Goal: Information Seeking & Learning: Understand process/instructions

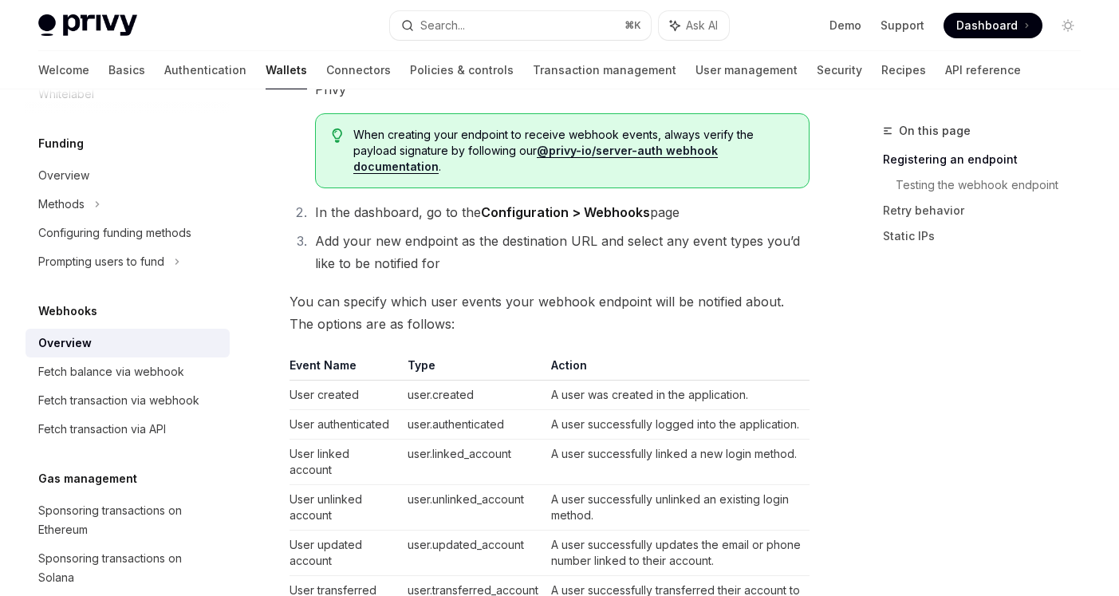
scroll to position [440, 0]
click at [346, 289] on span "You can specify which user events your webhook endpoint will be notified about.…" at bounding box center [550, 311] width 520 height 45
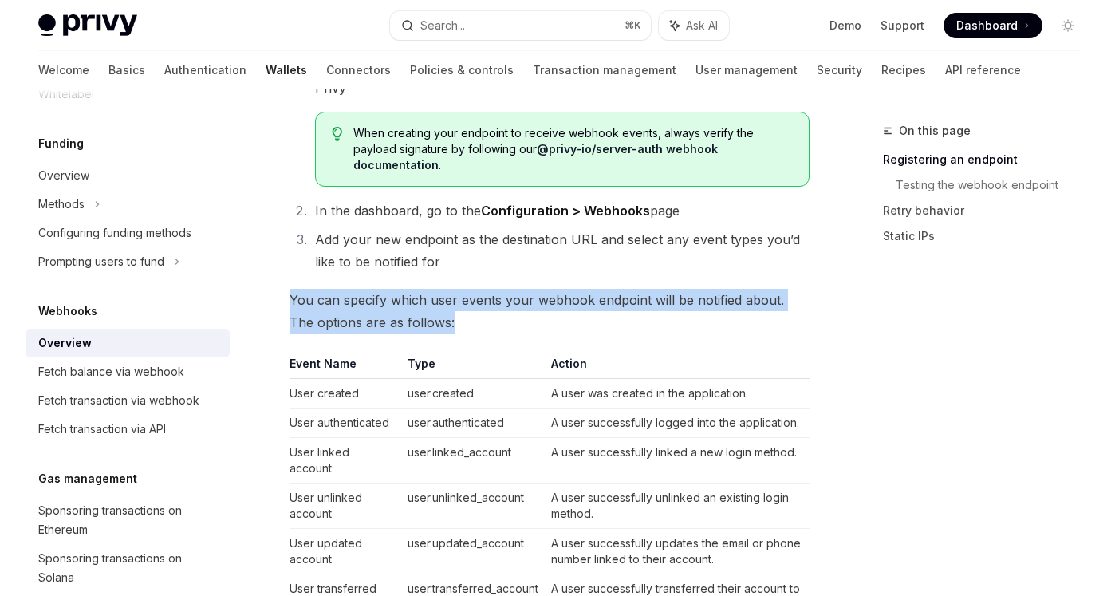
click at [346, 289] on span "You can specify which user events your webhook endpoint will be notified about.…" at bounding box center [550, 311] width 520 height 45
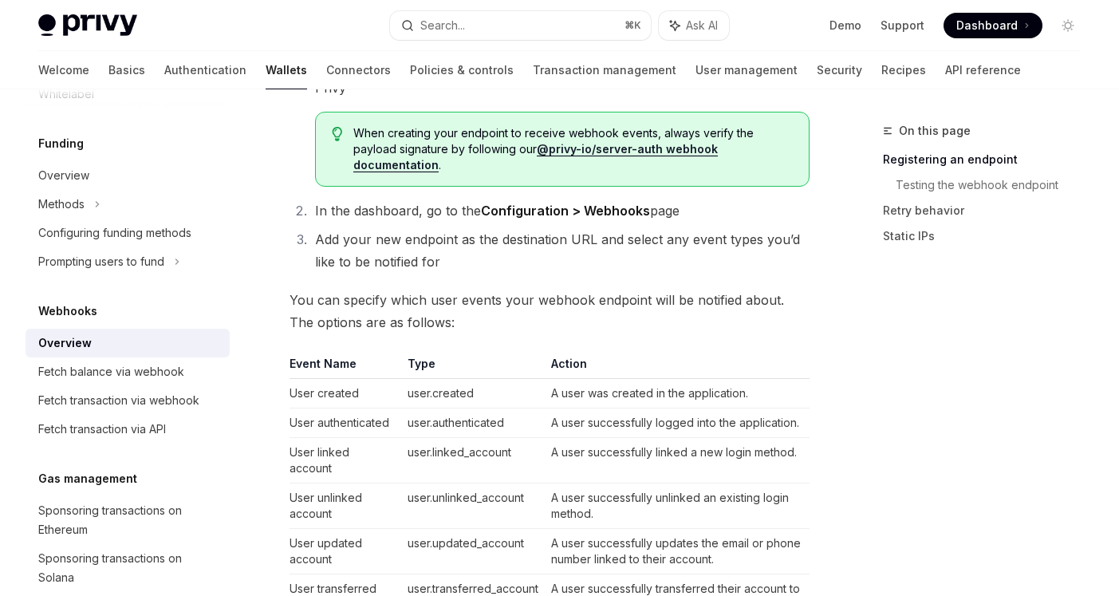
click at [353, 289] on span "You can specify which user events your webhook endpoint will be notified about.…" at bounding box center [550, 311] width 520 height 45
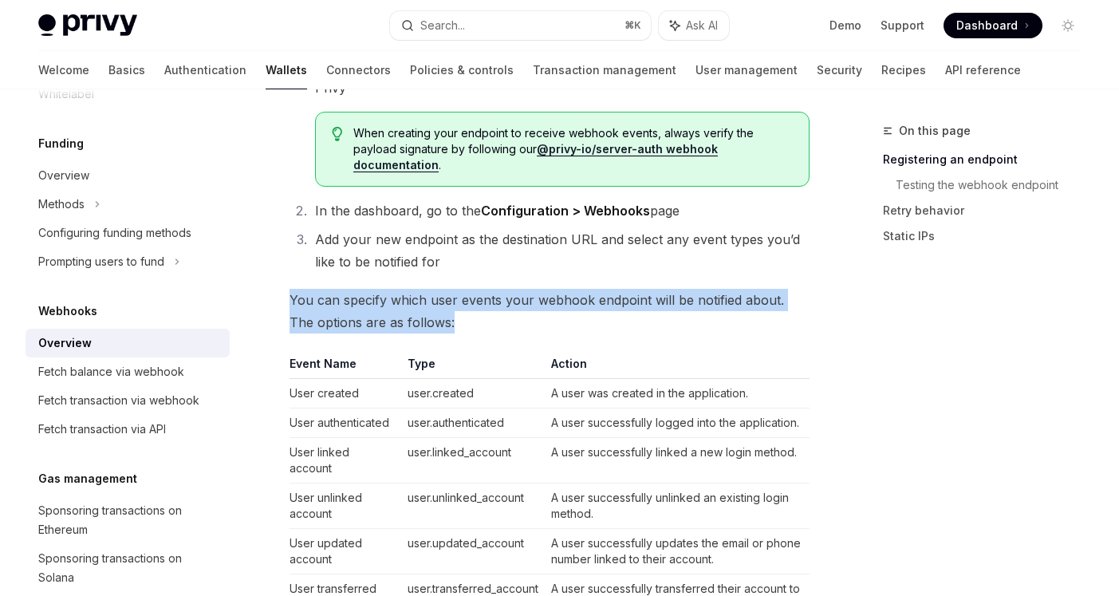
click at [353, 289] on span "You can specify which user events your webhook endpoint will be notified about.…" at bounding box center [550, 311] width 520 height 45
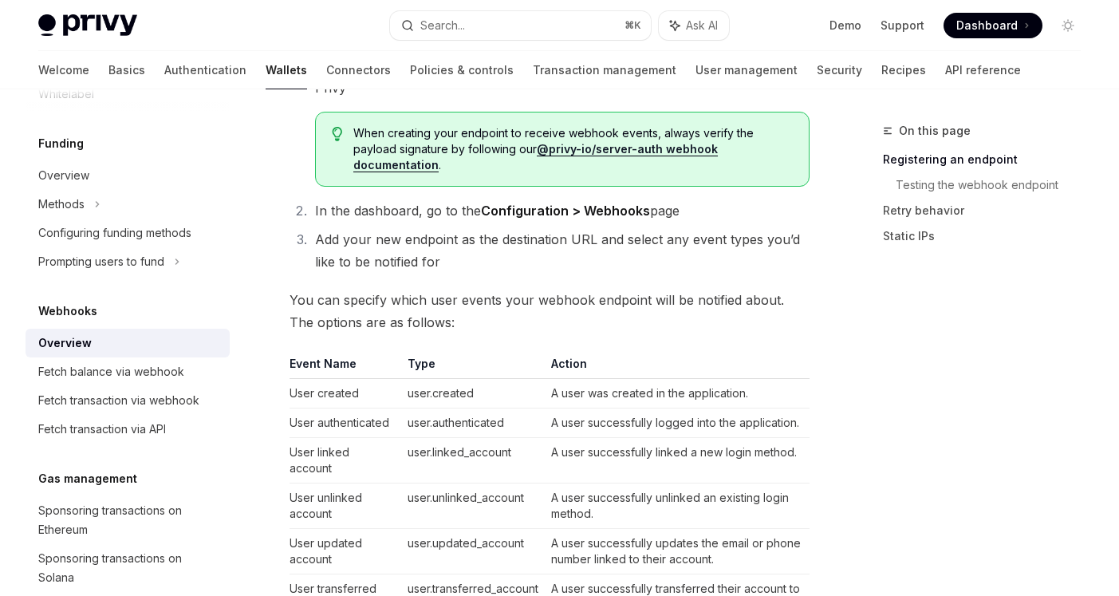
click at [359, 289] on span "You can specify which user events your webhook endpoint will be notified about.…" at bounding box center [550, 311] width 520 height 45
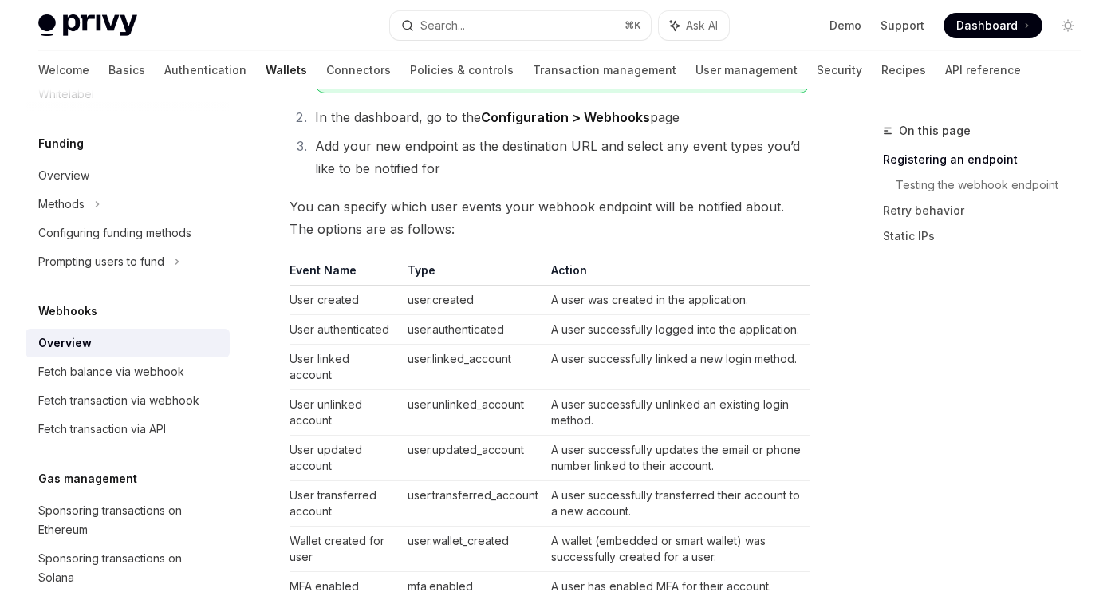
scroll to position [533, 0]
click at [430, 316] on td "user.authenticated" at bounding box center [473, 331] width 144 height 30
click at [446, 316] on td "user.authenticated" at bounding box center [473, 331] width 144 height 30
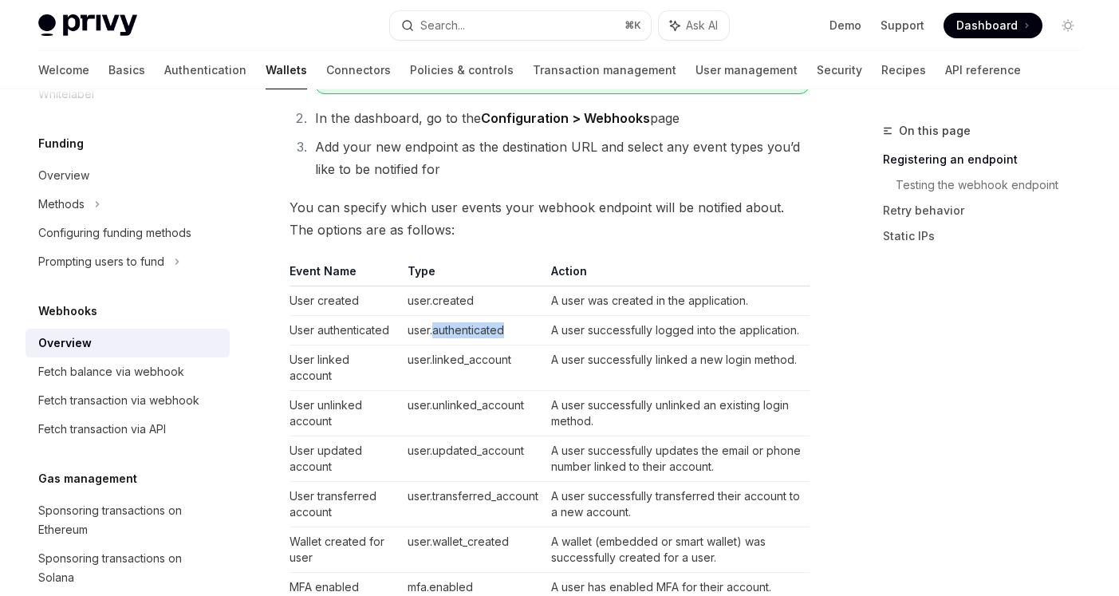
click at [446, 316] on td "user.authenticated" at bounding box center [473, 331] width 144 height 30
click at [434, 286] on td "user.created" at bounding box center [473, 301] width 144 height 30
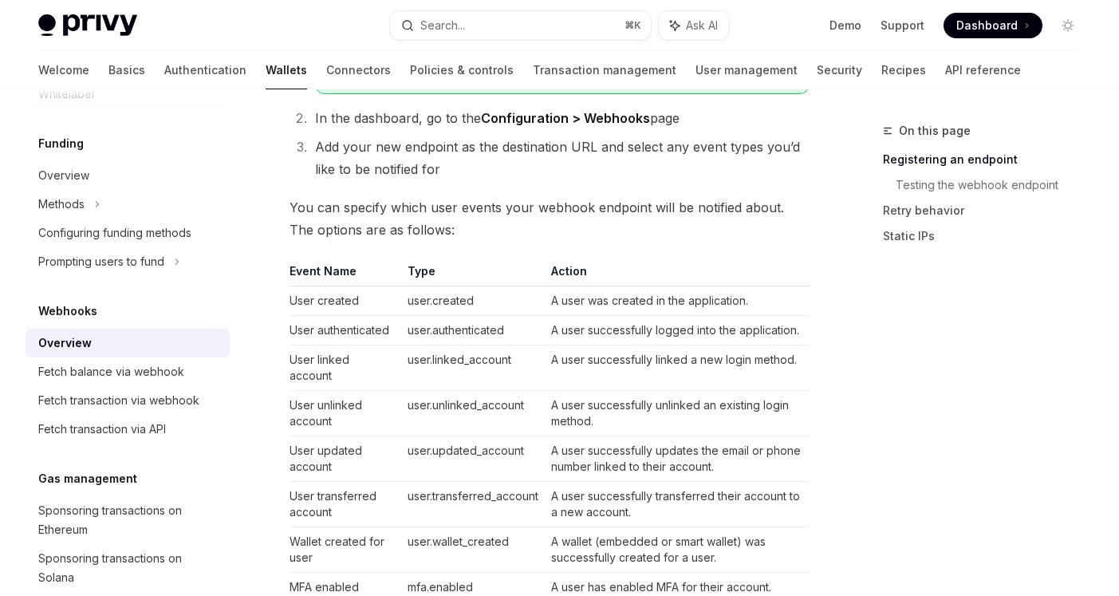
click at [440, 316] on td "user.authenticated" at bounding box center [473, 331] width 144 height 30
click at [451, 316] on td "user.authenticated" at bounding box center [473, 331] width 144 height 30
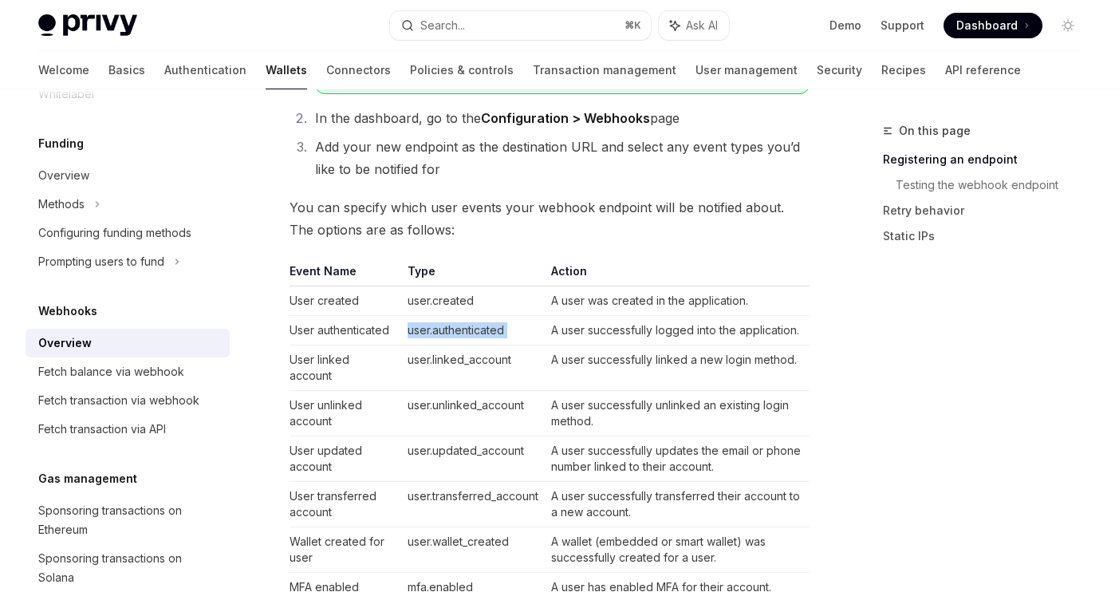
click at [451, 316] on td "user.authenticated" at bounding box center [473, 331] width 144 height 30
click at [475, 345] on td "user.linked_account" at bounding box center [473, 367] width 144 height 45
click at [459, 391] on td "user.unlinked_account" at bounding box center [473, 413] width 144 height 45
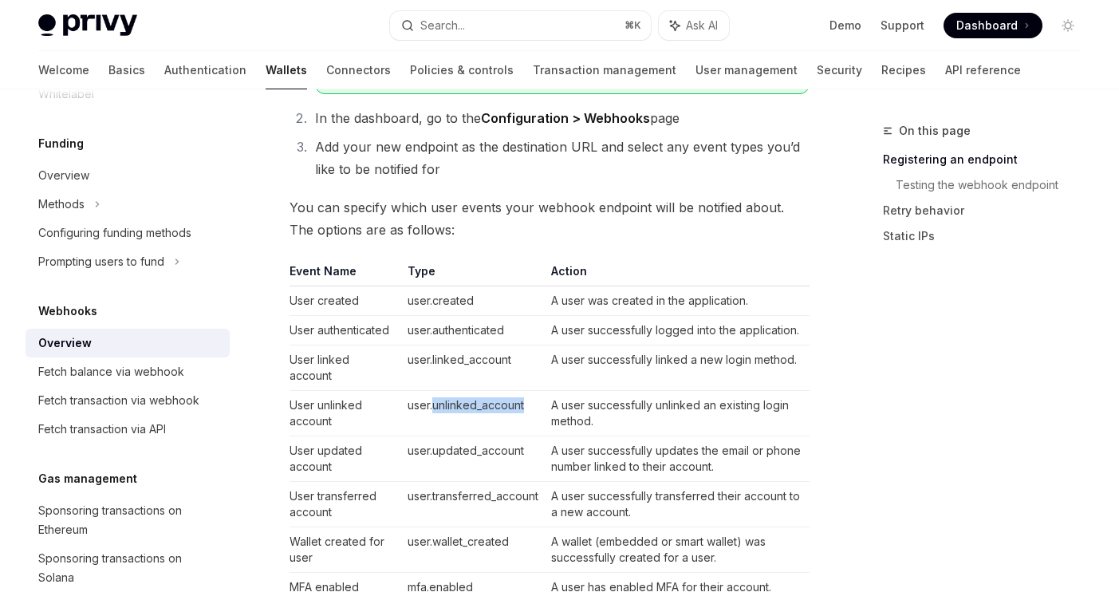
click at [459, 391] on td "user.unlinked_account" at bounding box center [473, 413] width 144 height 45
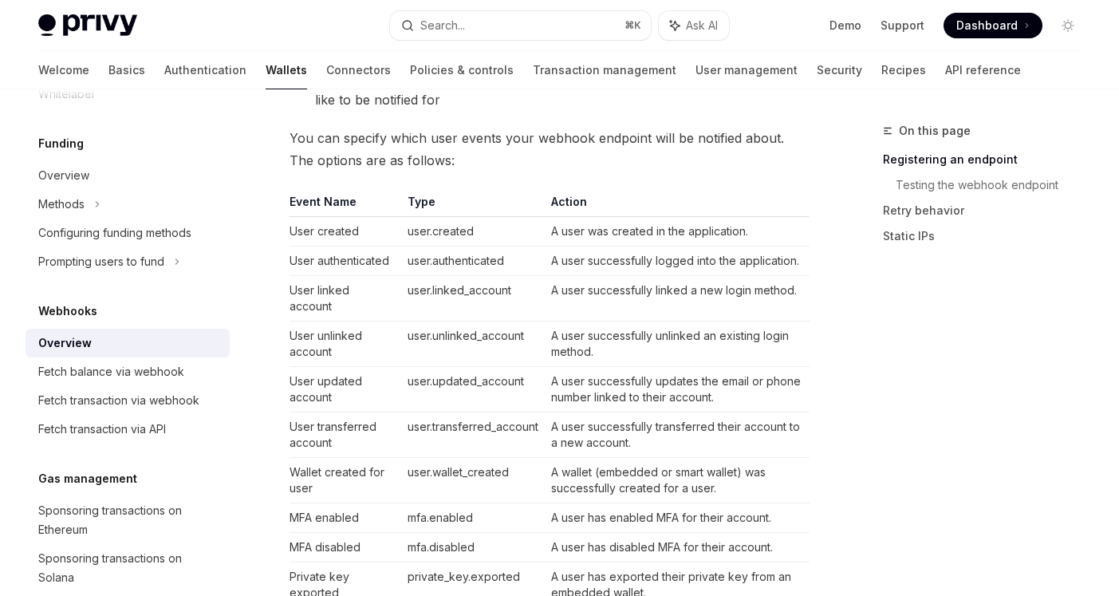
click at [449, 367] on td "user.updated_account" at bounding box center [473, 389] width 144 height 45
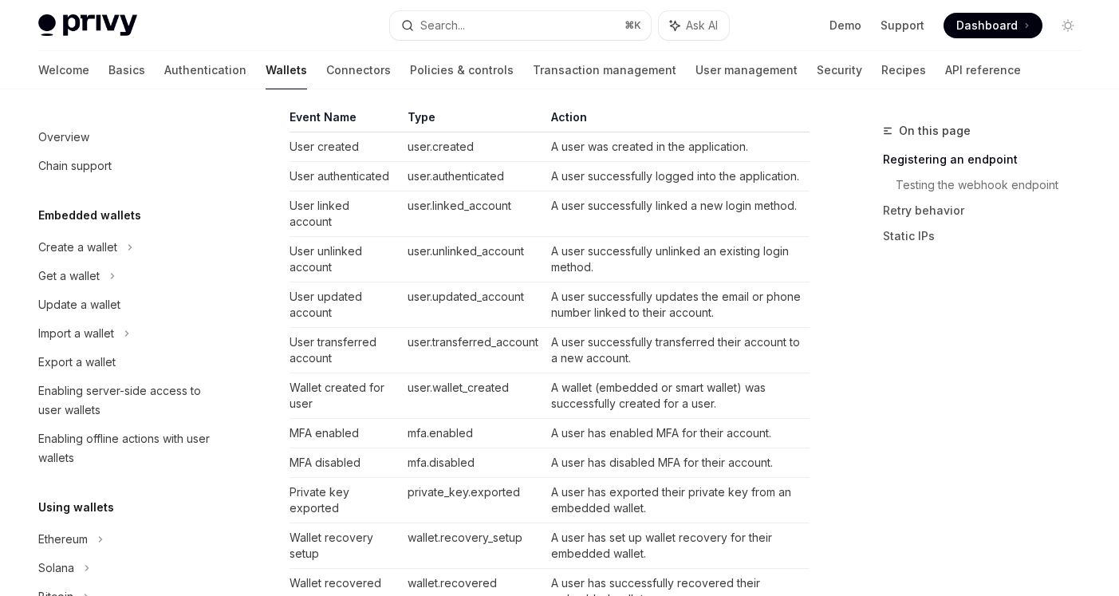
scroll to position [682, 0]
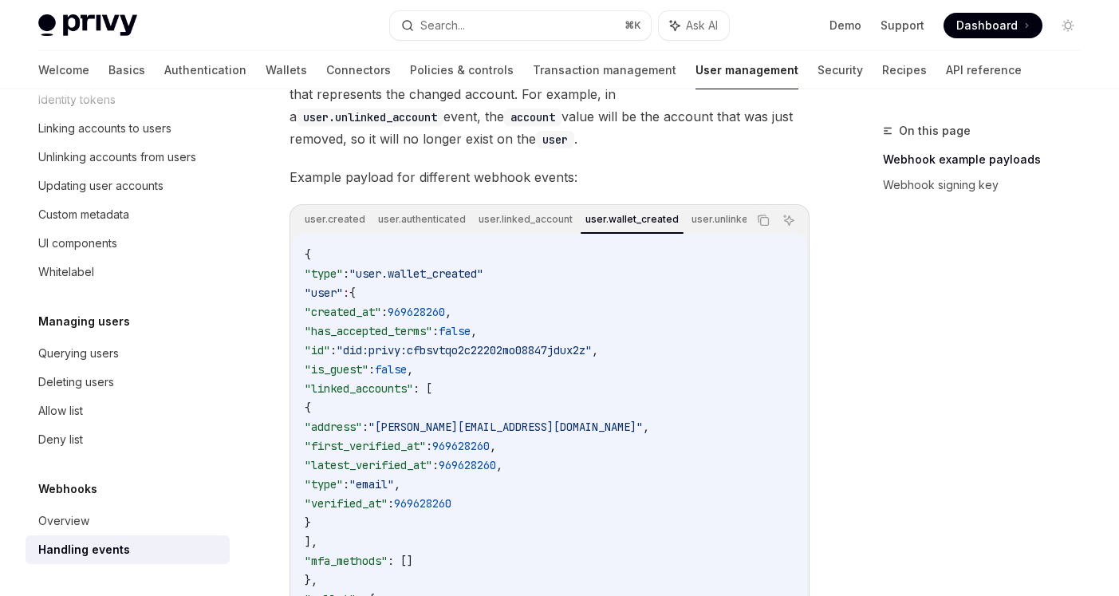
scroll to position [307, 0]
drag, startPoint x: 380, startPoint y: 282, endPoint x: 509, endPoint y: 282, distance: 129.2
click at [483, 280] on span ""user.wallet_created"" at bounding box center [416, 273] width 134 height 14
copy span "user.wallet_created""
click at [483, 280] on span ""user.wallet_created"" at bounding box center [416, 273] width 134 height 14
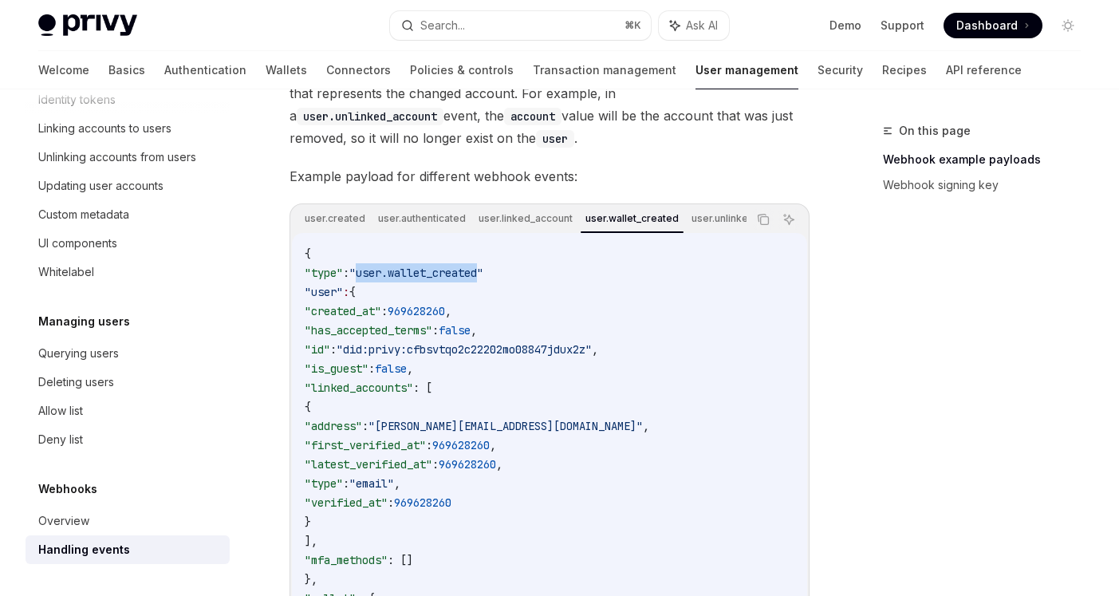
drag, startPoint x: 506, startPoint y: 282, endPoint x: 378, endPoint y: 280, distance: 127.7
click at [378, 280] on span ""user.wallet_created"" at bounding box center [416, 273] width 134 height 14
copy span "user.wallet_created"
